Goal: Task Accomplishment & Management: Complete application form

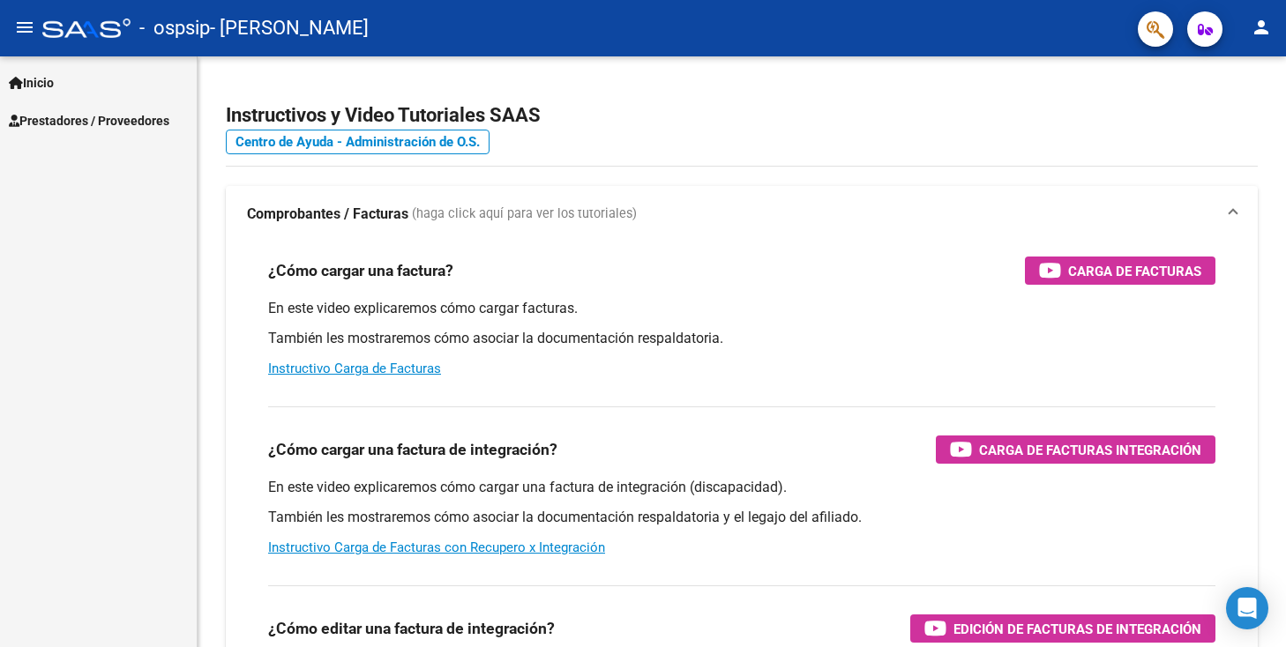
click at [92, 112] on span "Prestadores / Proveedores" at bounding box center [89, 120] width 160 height 19
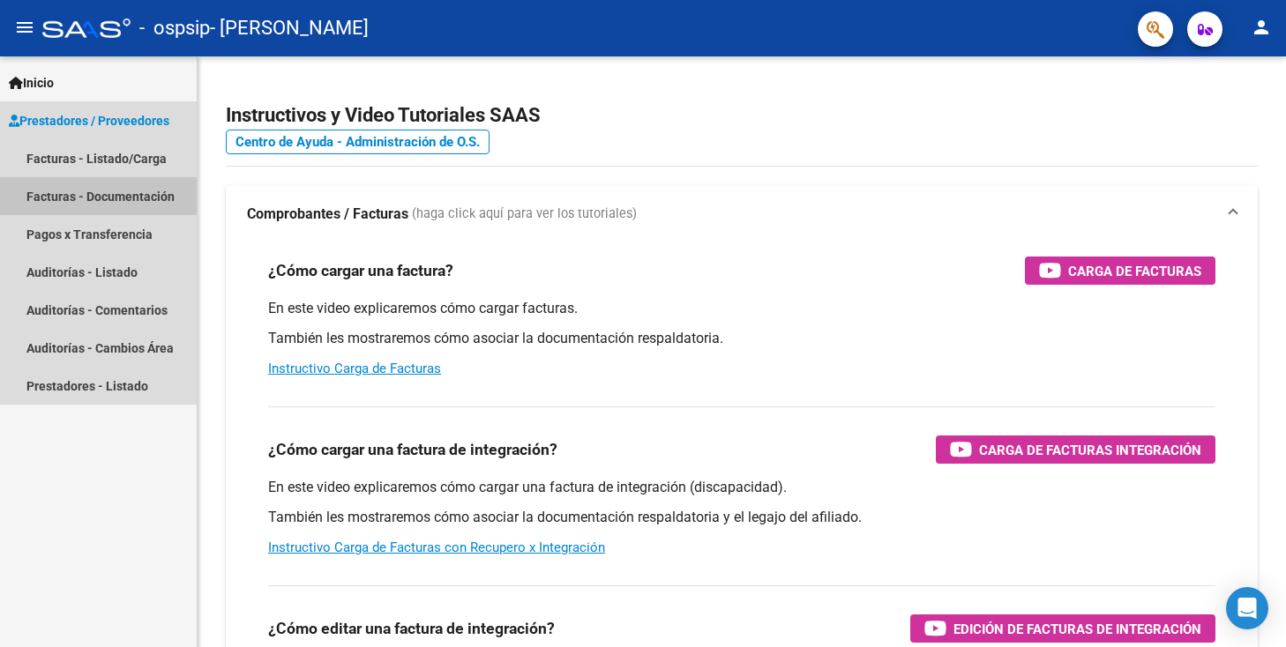
click at [69, 195] on link "Facturas - Documentación" at bounding box center [98, 196] width 197 height 38
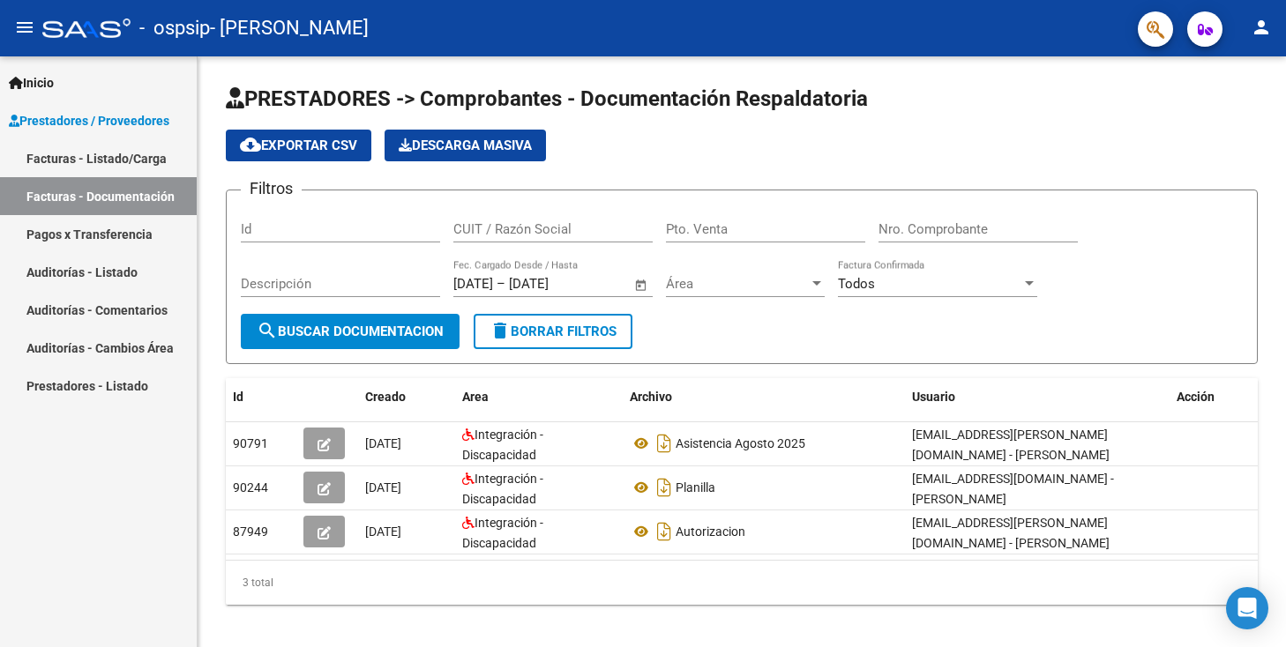
click at [124, 153] on link "Facturas - Listado/Carga" at bounding box center [98, 158] width 197 height 38
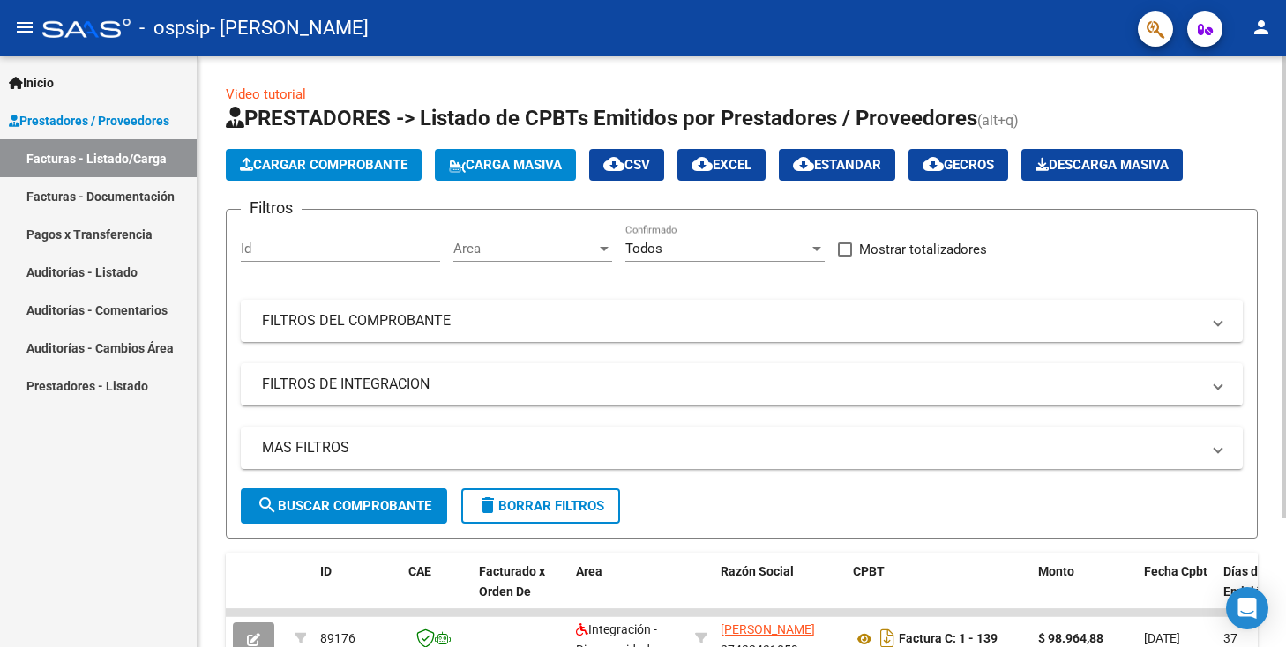
click at [328, 252] on input "Id" at bounding box center [340, 249] width 199 height 16
click at [292, 248] on input "Id" at bounding box center [340, 249] width 199 height 16
click at [476, 238] on div "Area Area" at bounding box center [532, 243] width 159 height 38
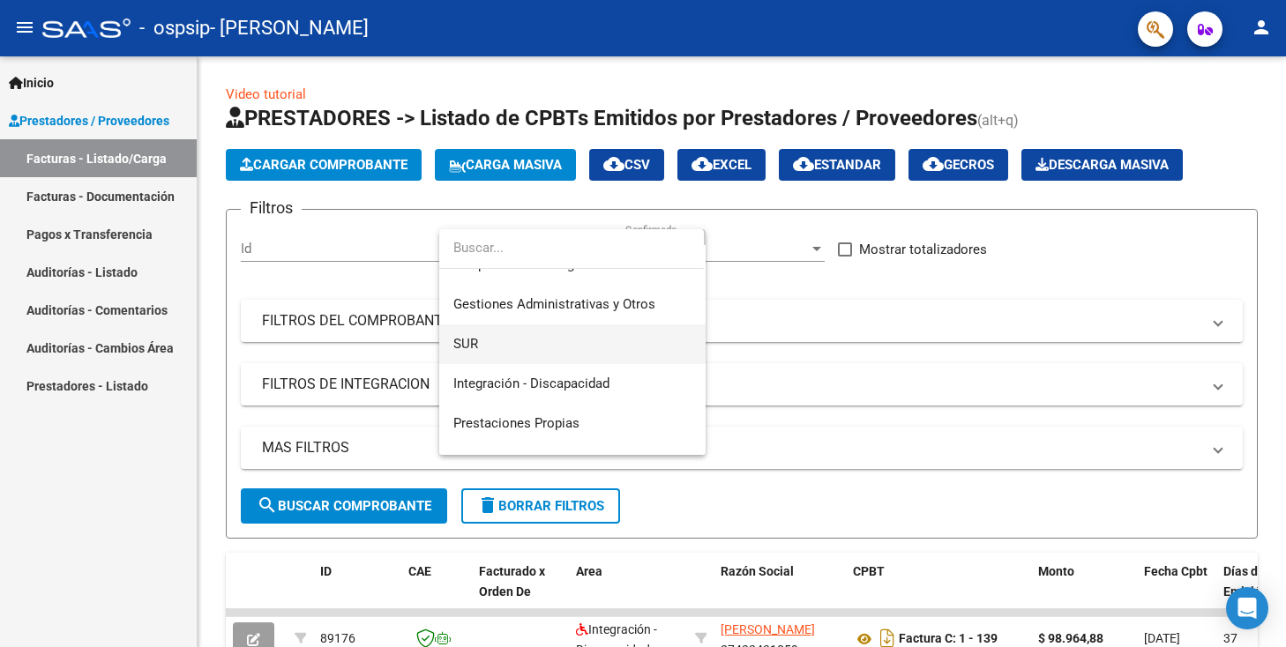
scroll to position [64, 0]
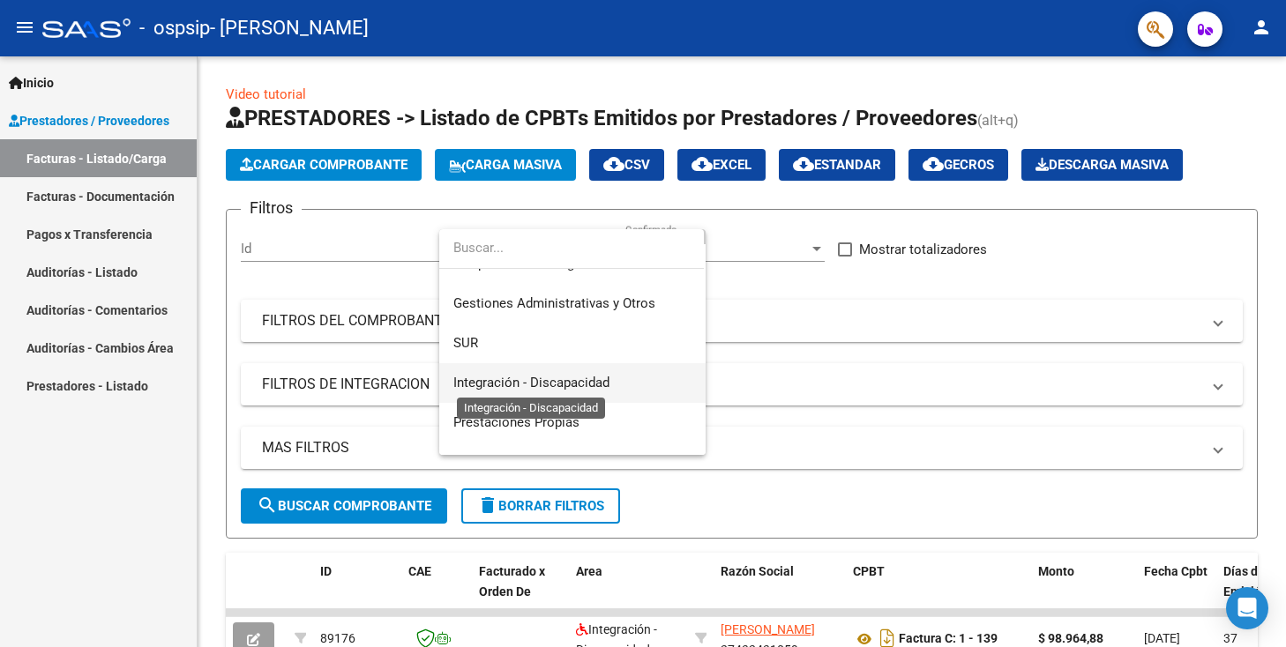
click at [481, 379] on span "Integración - Discapacidad" at bounding box center [531, 383] width 156 height 16
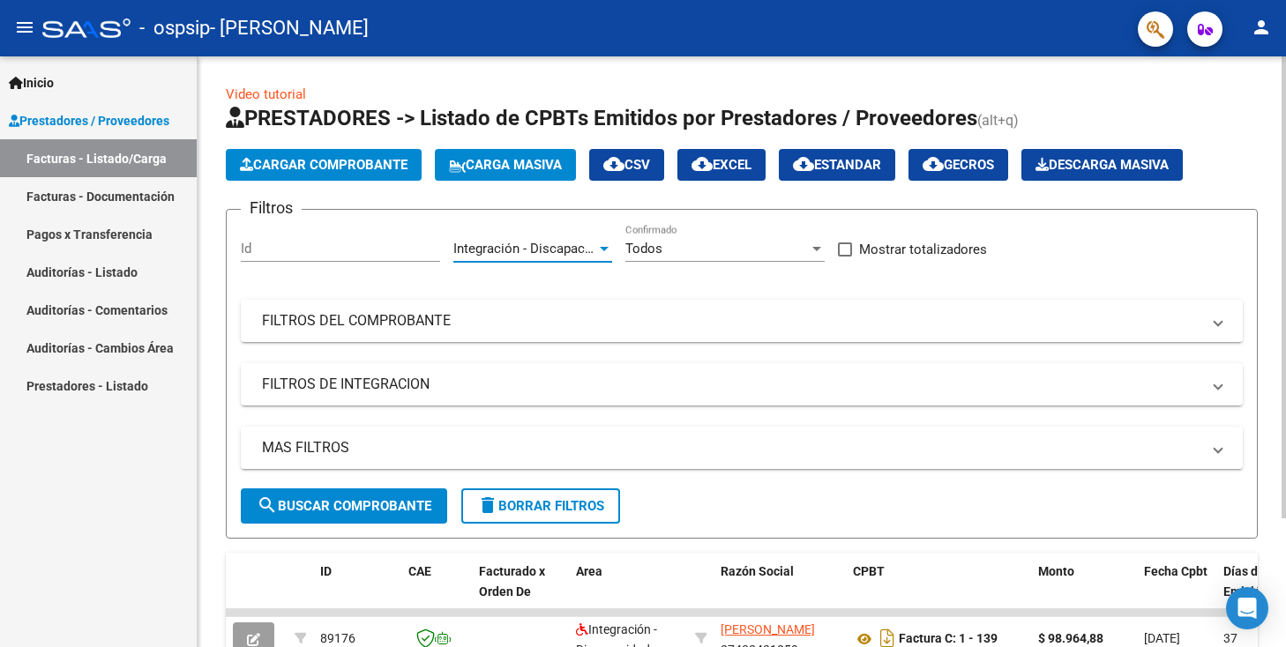
click at [672, 251] on div "Todos" at bounding box center [716, 249] width 183 height 16
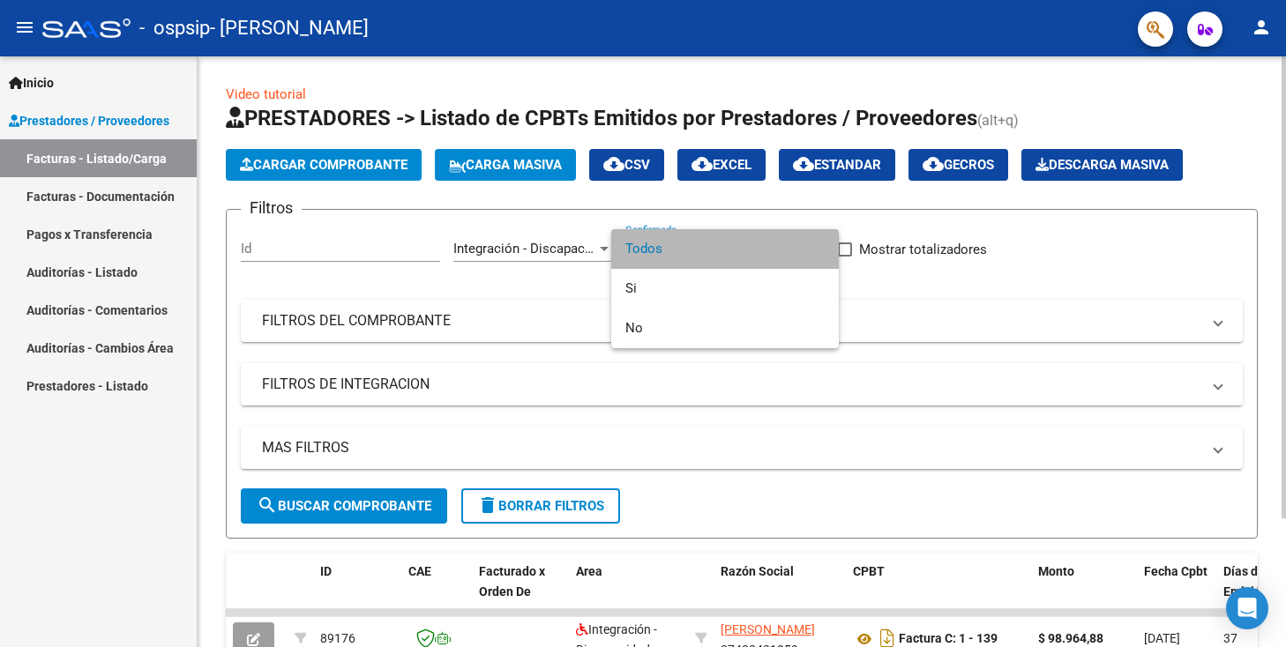
click at [672, 251] on span "Todos" at bounding box center [724, 249] width 199 height 40
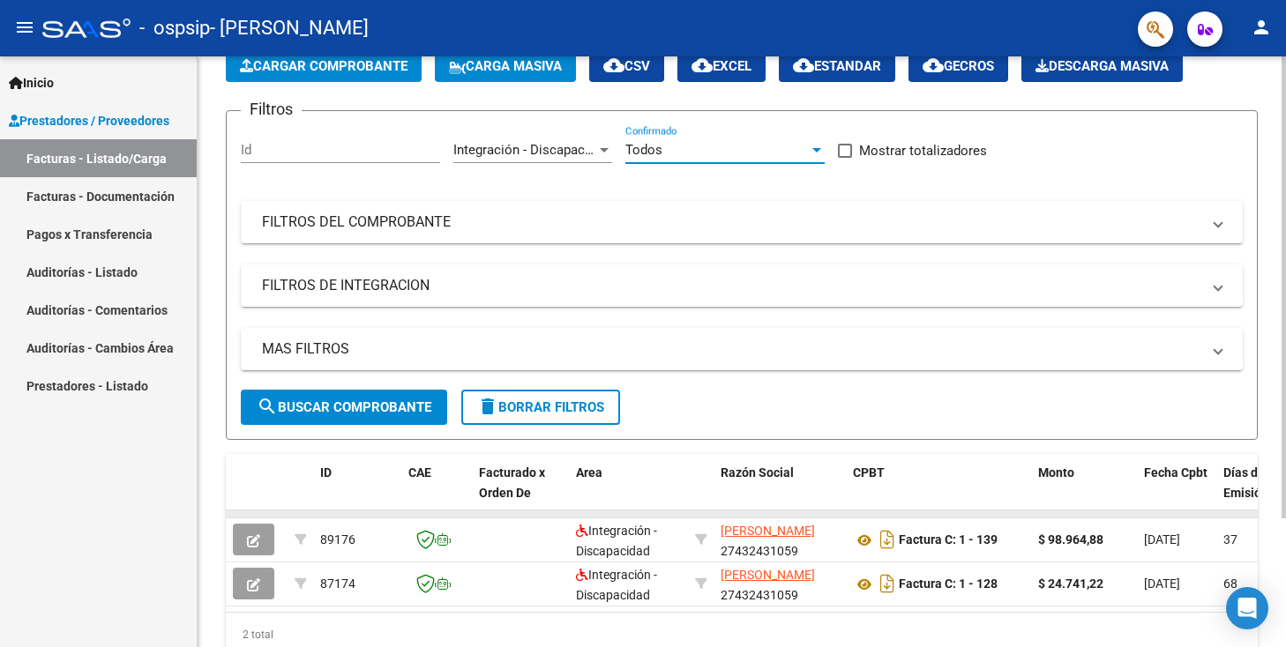
scroll to position [0, 0]
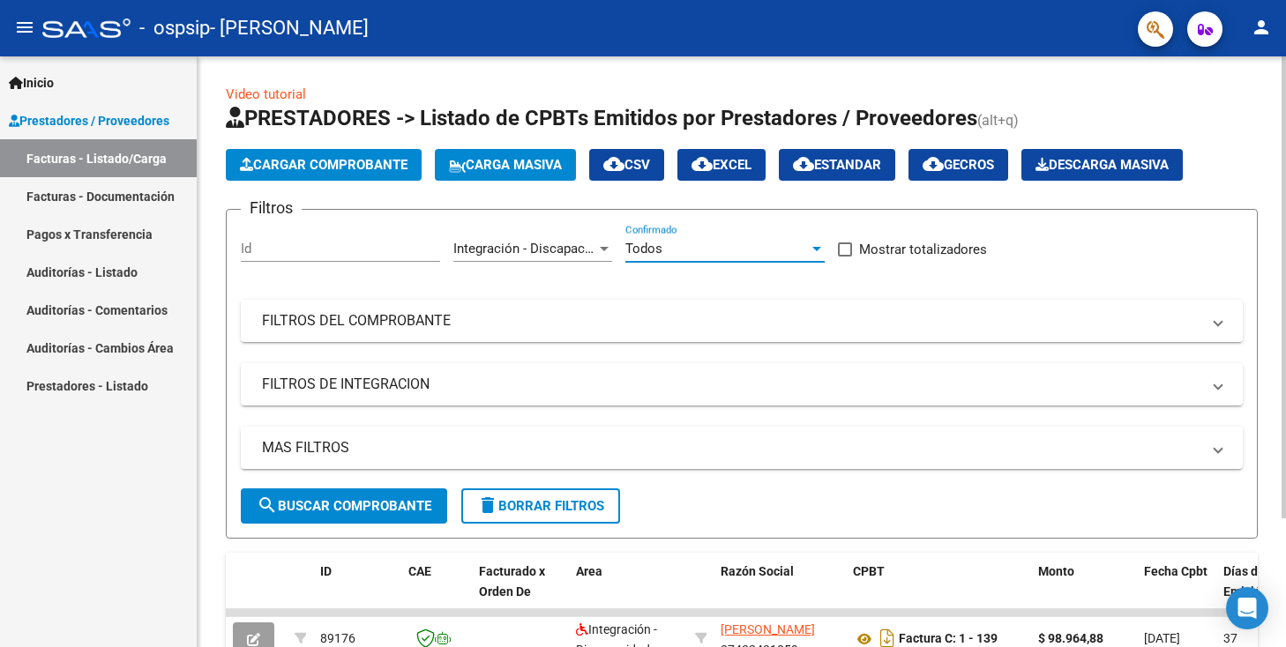
click at [280, 166] on span "Cargar Comprobante" at bounding box center [324, 165] width 168 height 16
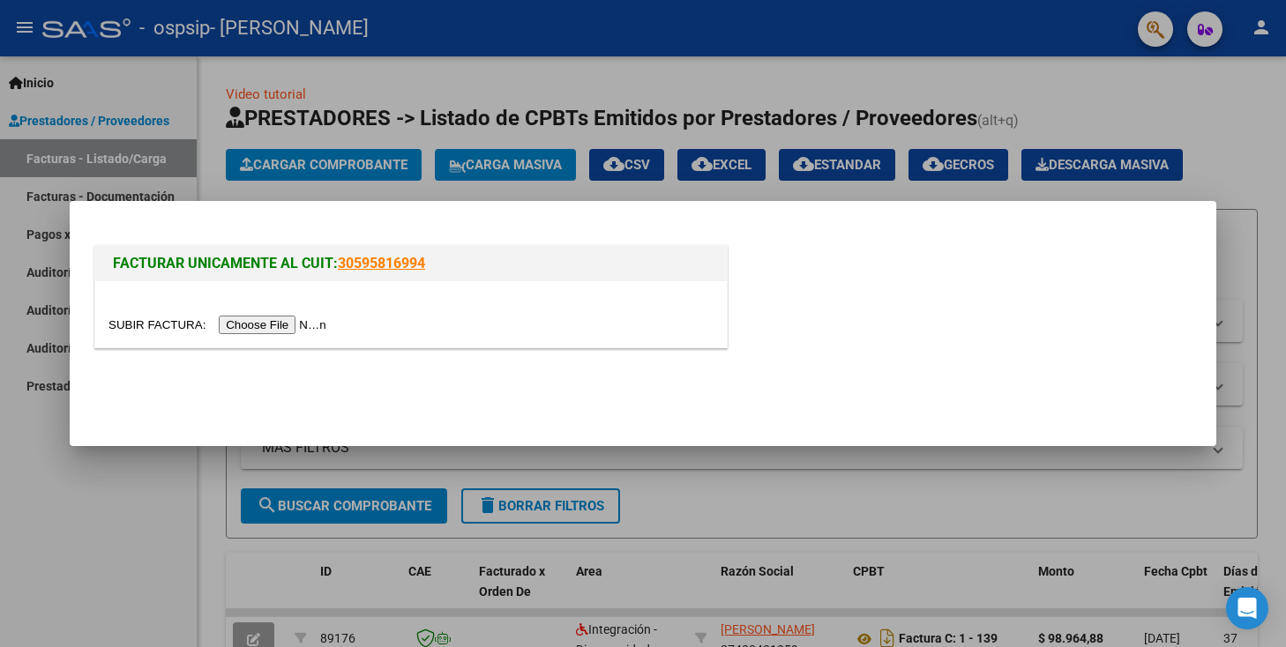
click at [259, 321] on input "file" at bounding box center [219, 325] width 223 height 19
click at [302, 316] on input "file" at bounding box center [219, 325] width 223 height 19
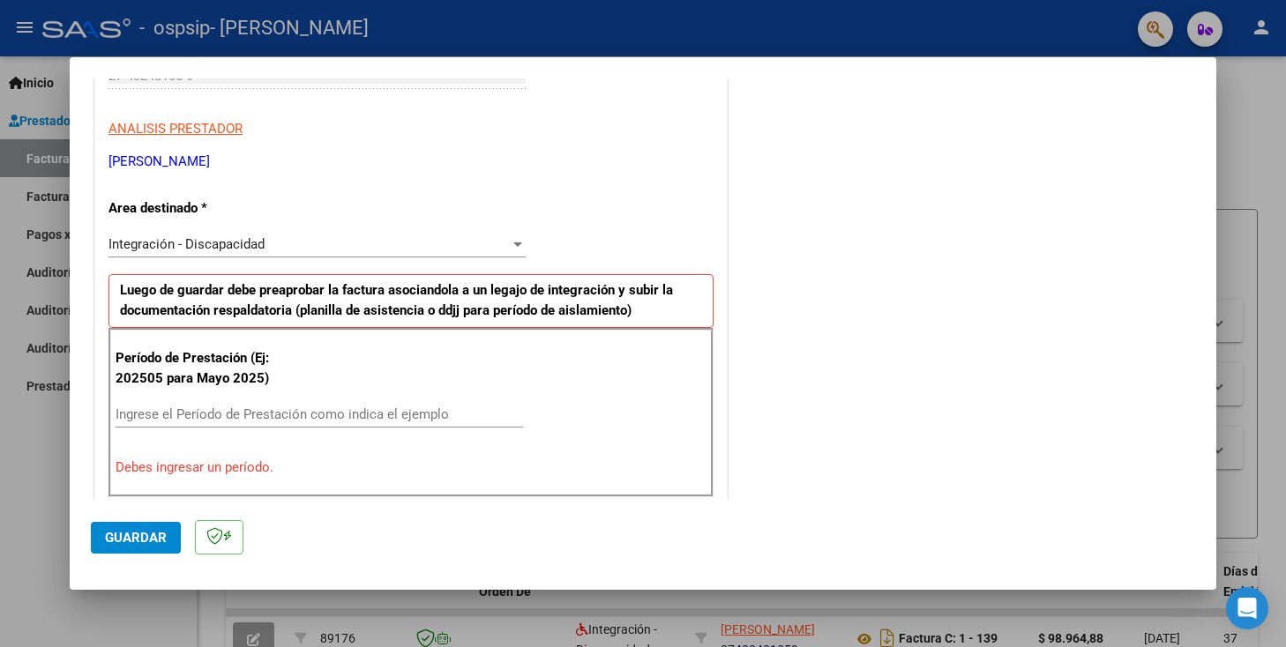
scroll to position [321, 0]
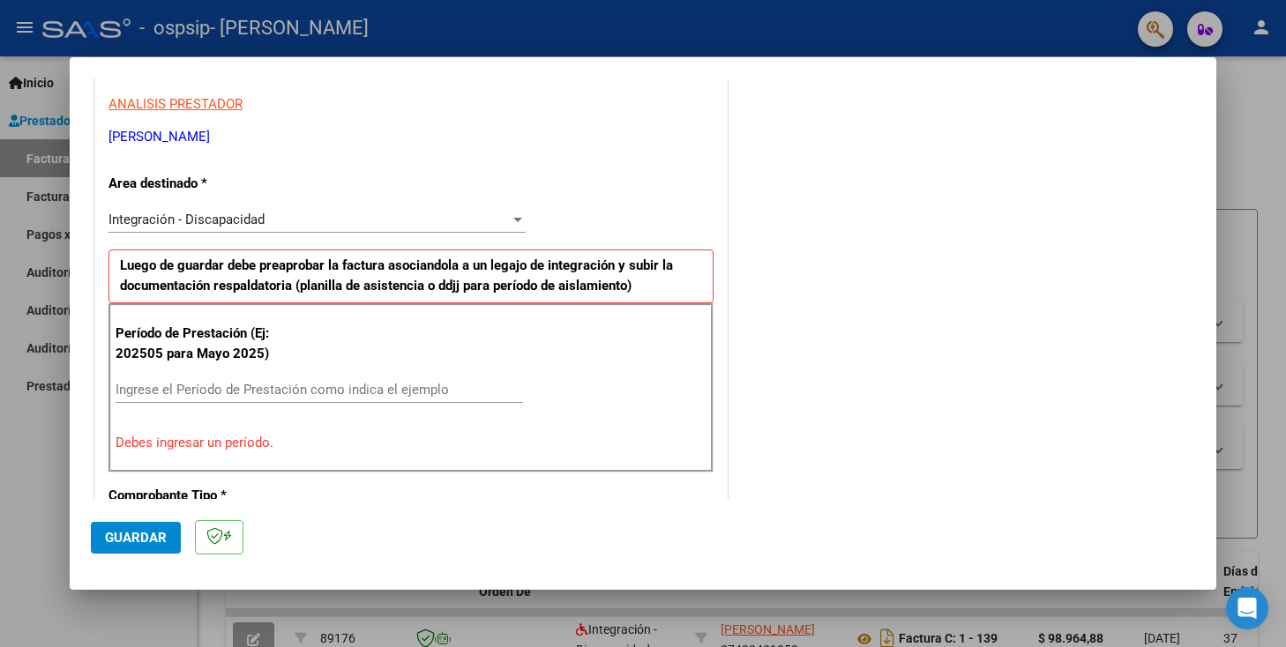
click at [178, 392] on input "Ingrese el Período de Prestación como indica el ejemplo" at bounding box center [319, 390] width 407 height 16
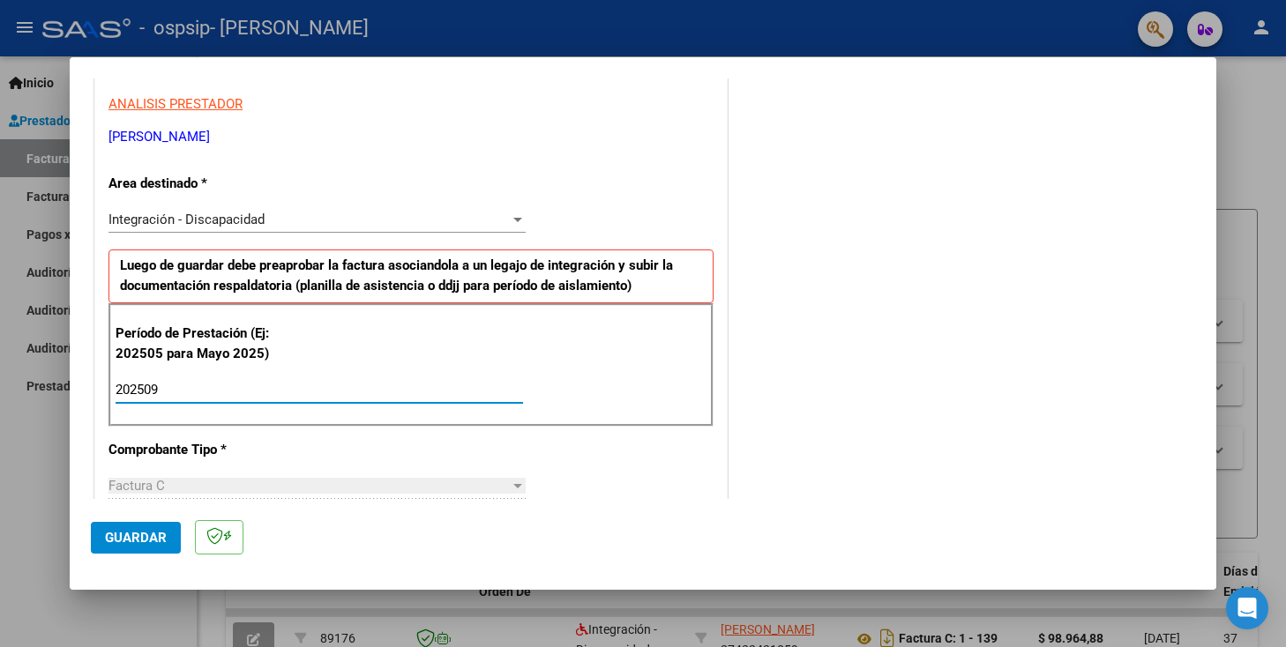
type input "202509"
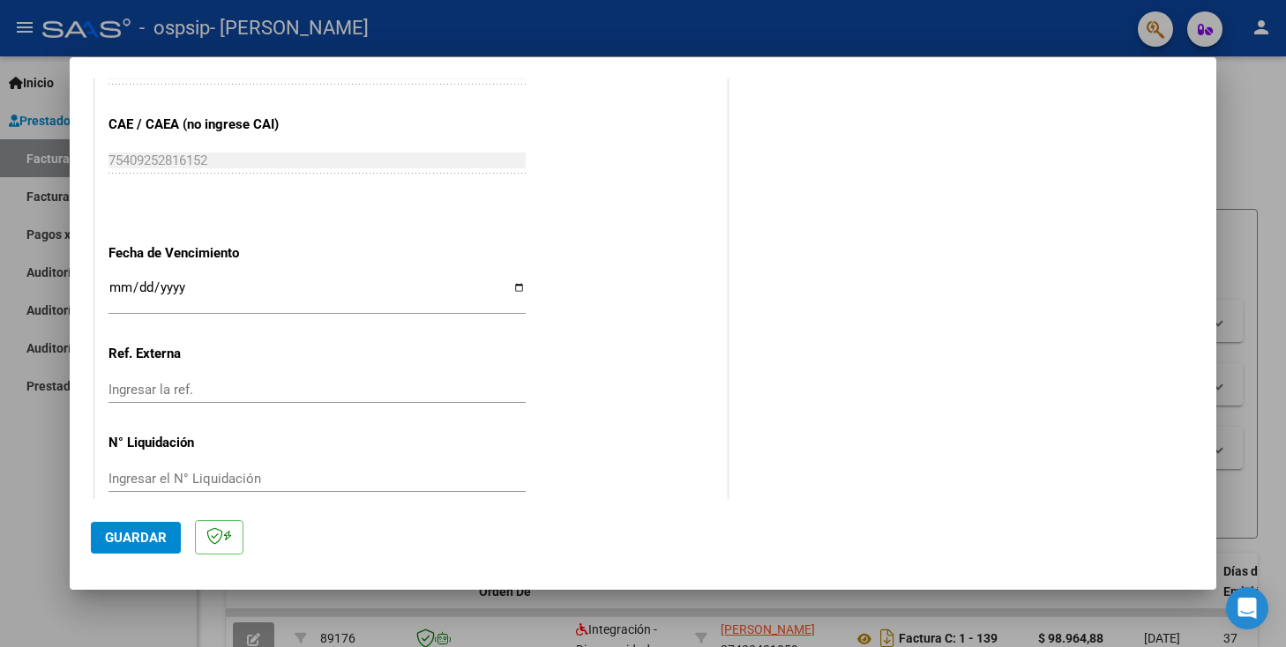
scroll to position [1128, 0]
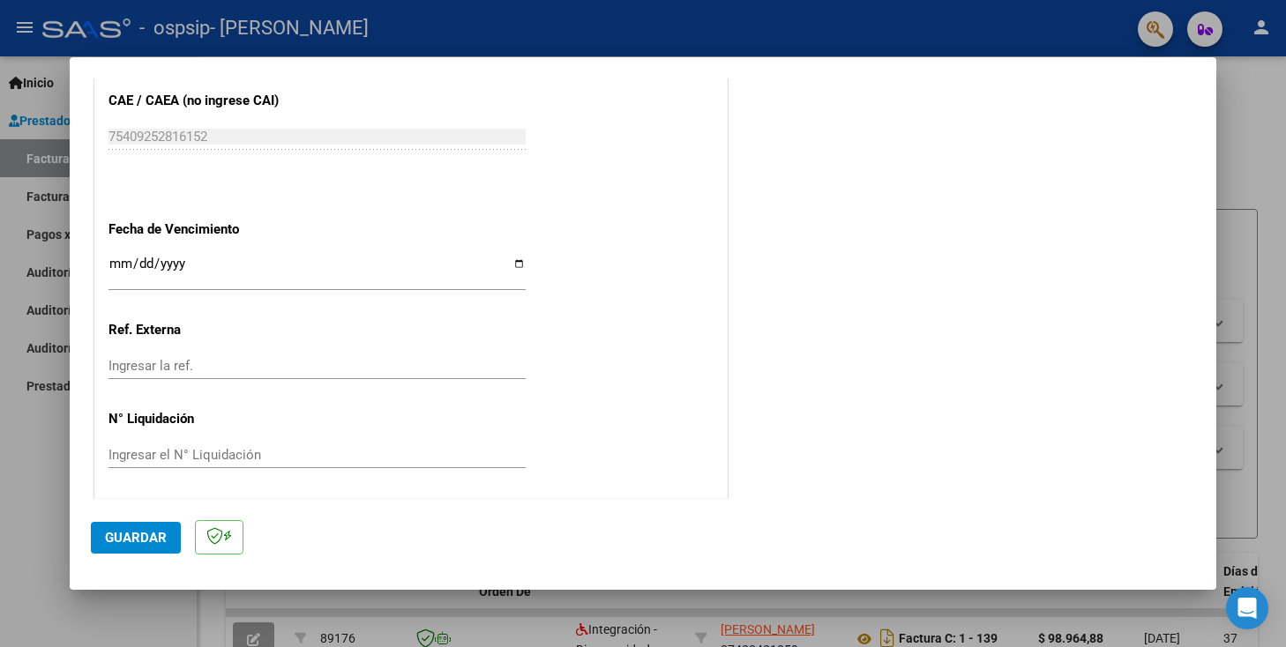
click at [176, 282] on div "Ingresar la fecha" at bounding box center [316, 271] width 417 height 38
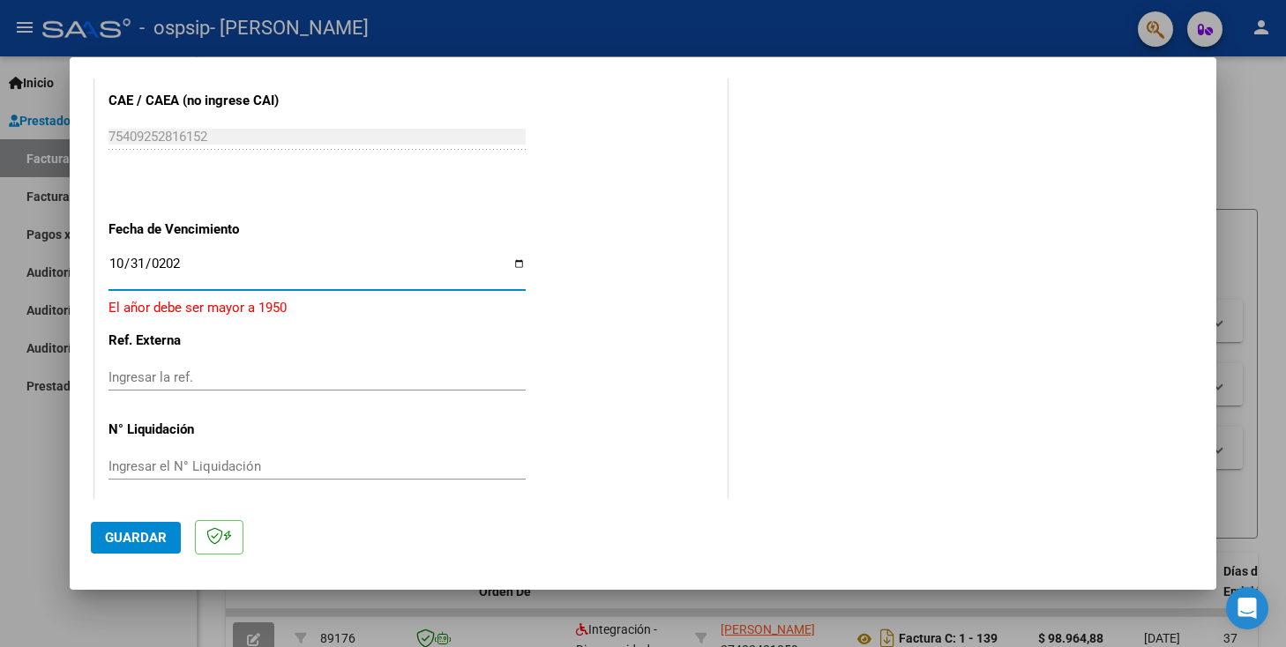
type input "[DATE]"
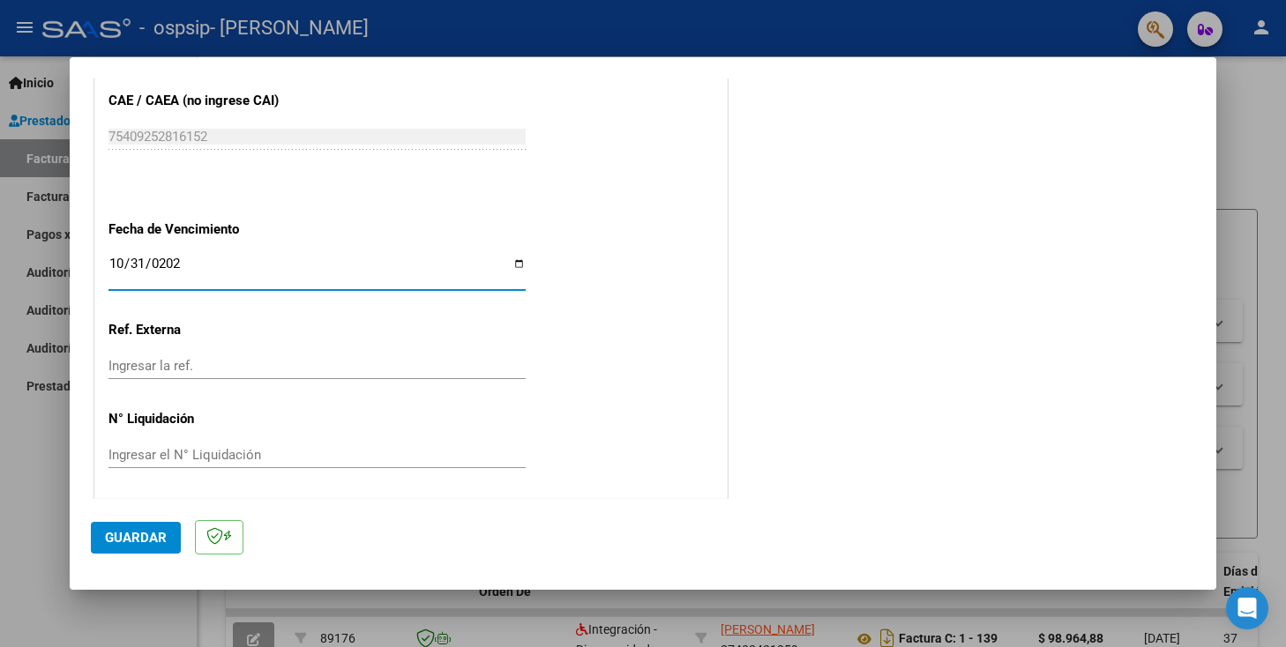
click at [142, 367] on input "Ingresar la ref." at bounding box center [316, 366] width 417 height 16
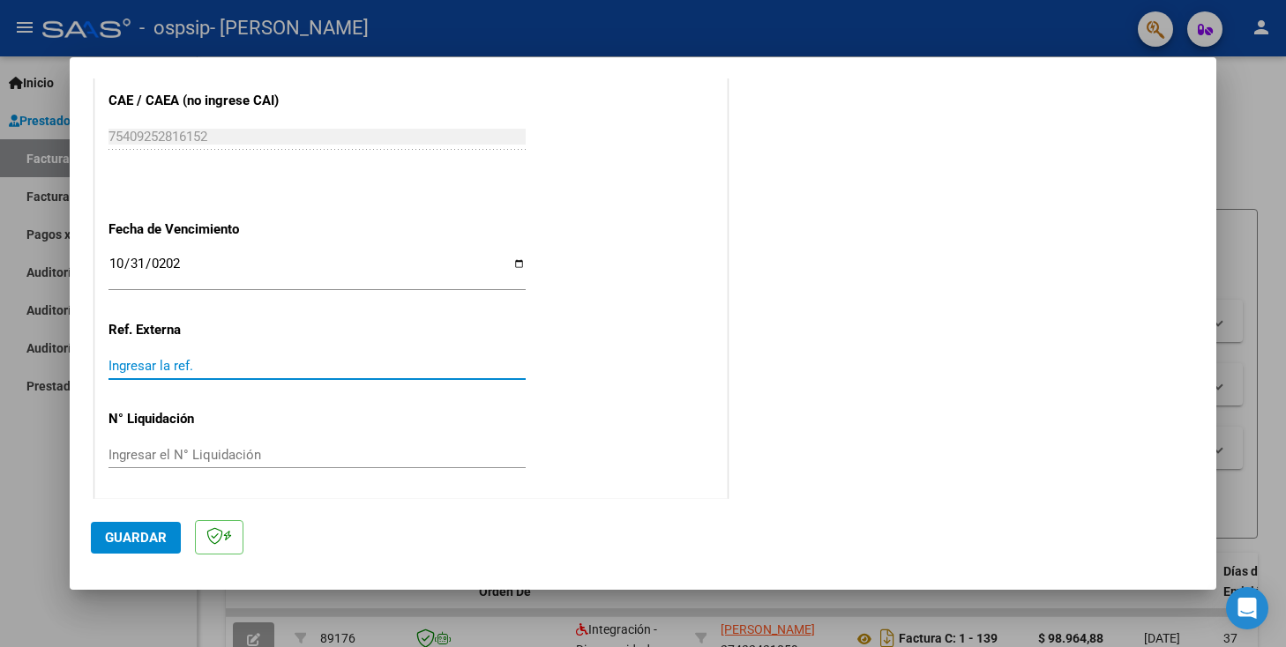
click at [150, 447] on input "Ingresar el N° Liquidación" at bounding box center [316, 455] width 417 height 16
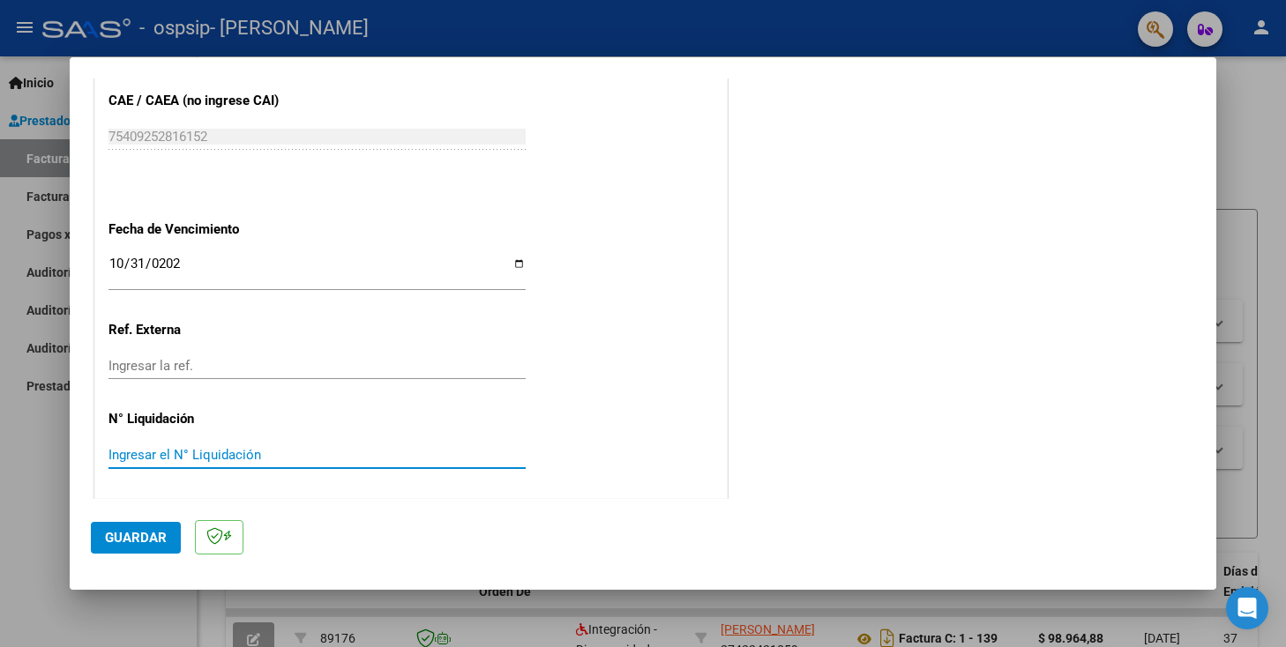
click at [120, 539] on span "Guardar" at bounding box center [136, 538] width 62 height 16
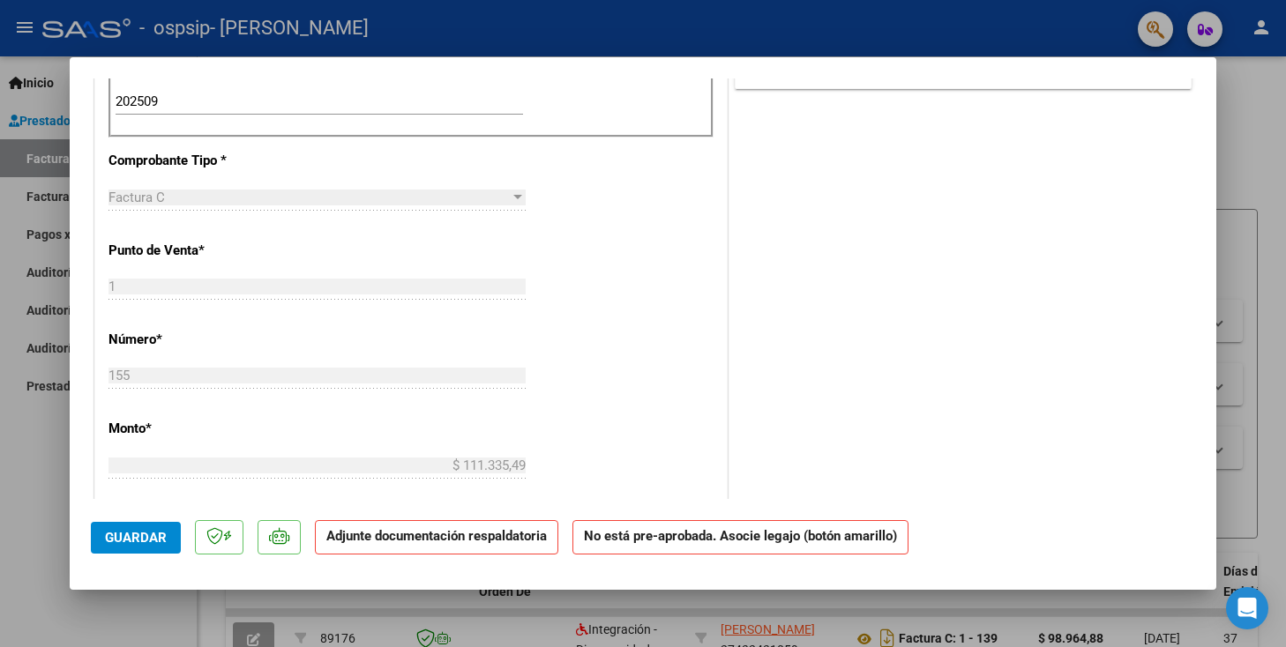
scroll to position [0, 0]
